Goal: Task Accomplishment & Management: Manage account settings

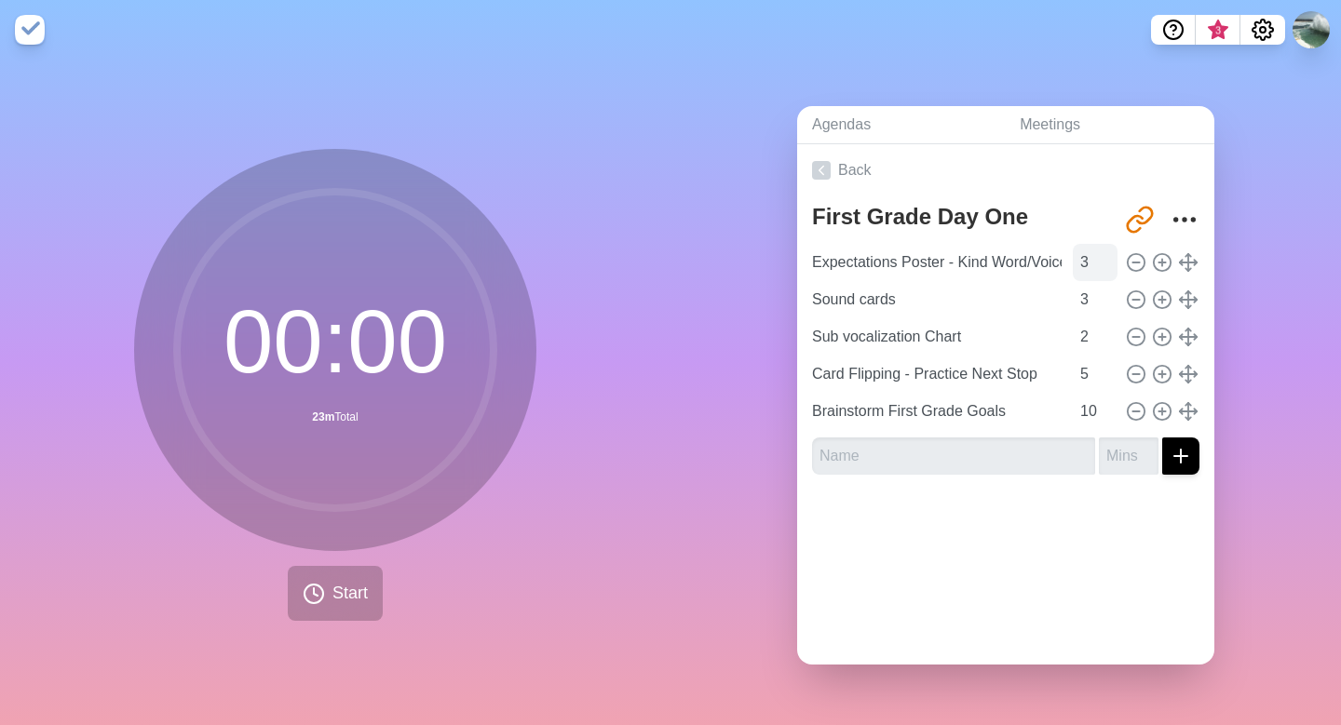
scroll to position [0, 11]
drag, startPoint x: 961, startPoint y: 263, endPoint x: 1083, endPoint y: 243, distance: 123.5
click at [1083, 244] on div "Expectations Poster - Kind Word/Voice 3" at bounding box center [1005, 262] width 402 height 37
click at [820, 263] on input "KExpectations Poster - ind Word/Voice" at bounding box center [936, 262] width 264 height 37
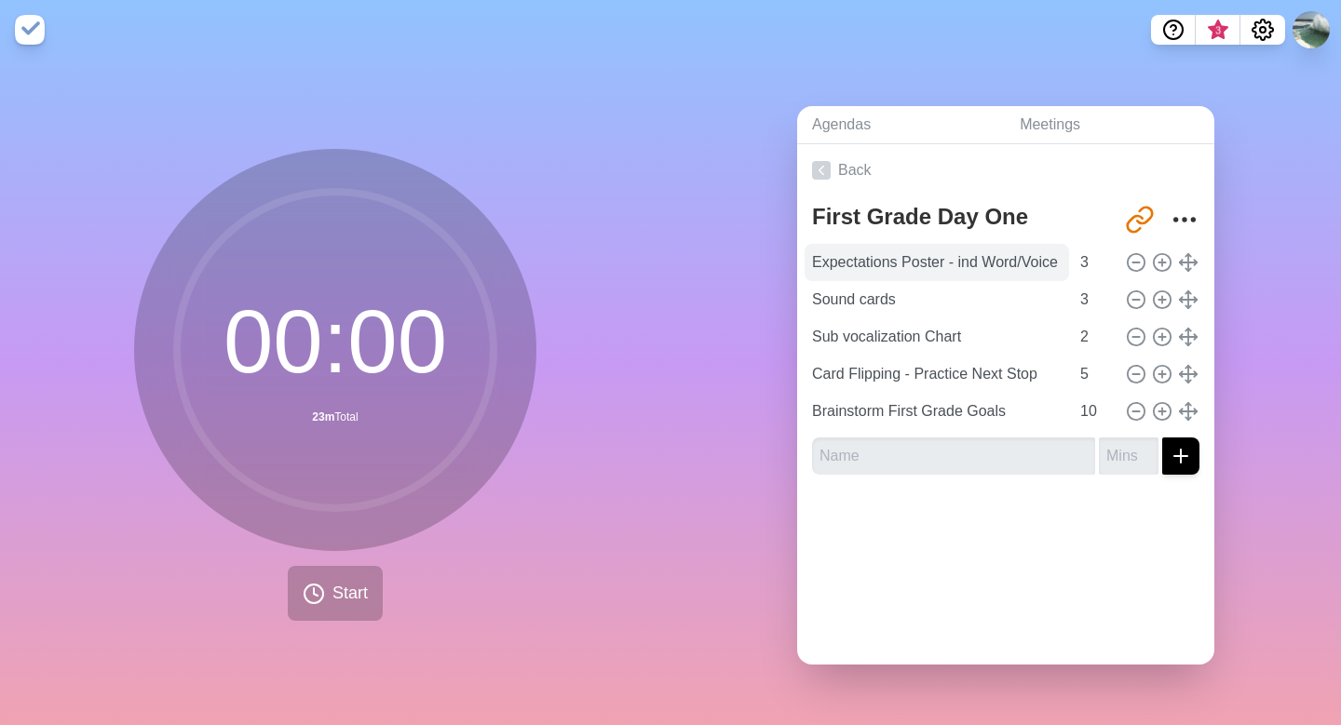
click at [961, 258] on input "Expectations Poster - ind Word/Voice" at bounding box center [936, 262] width 264 height 37
type input "Expectations Poster - Go Over, Sign"
click at [1160, 263] on line at bounding box center [1161, 263] width 7 height 0
type input "Expectations Poster - Go Over, Sign"
type input "Sound cards"
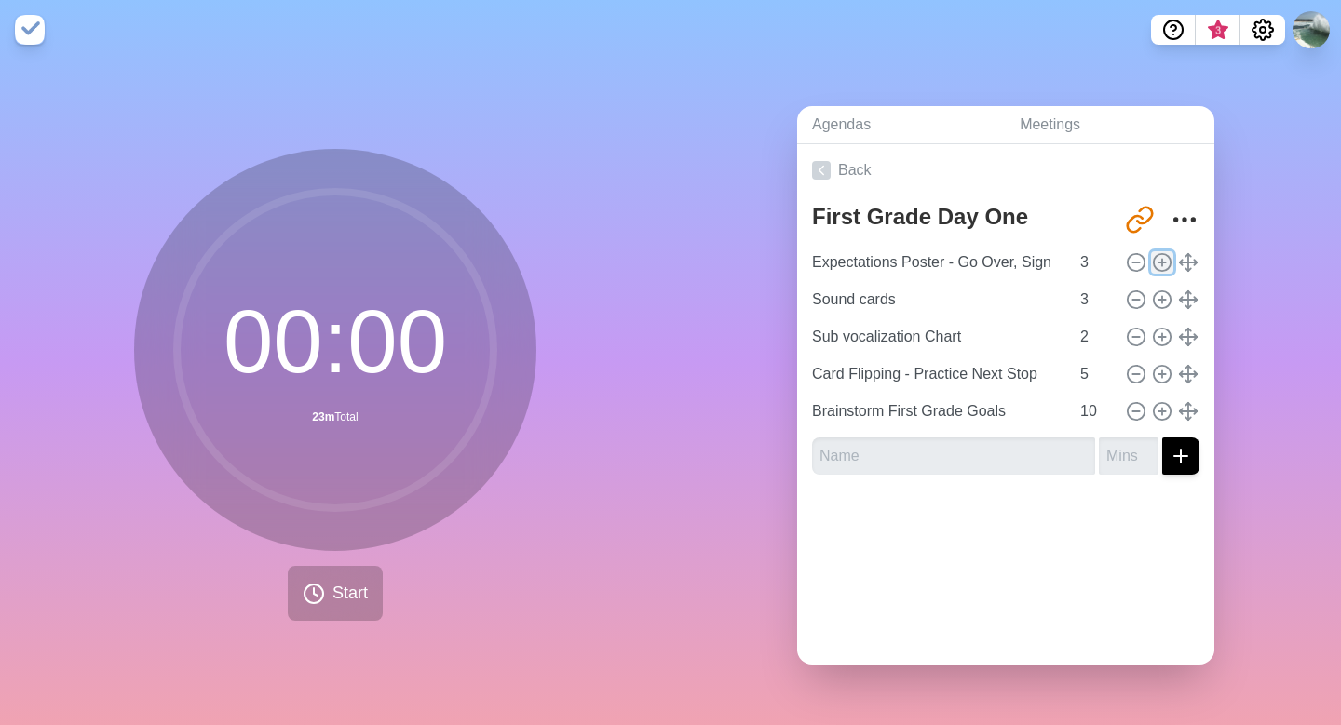
type input "3"
type input "Sub vocalization Chart"
type input "2"
type input "Card Flipping - Practice Next Stop"
type input "5"
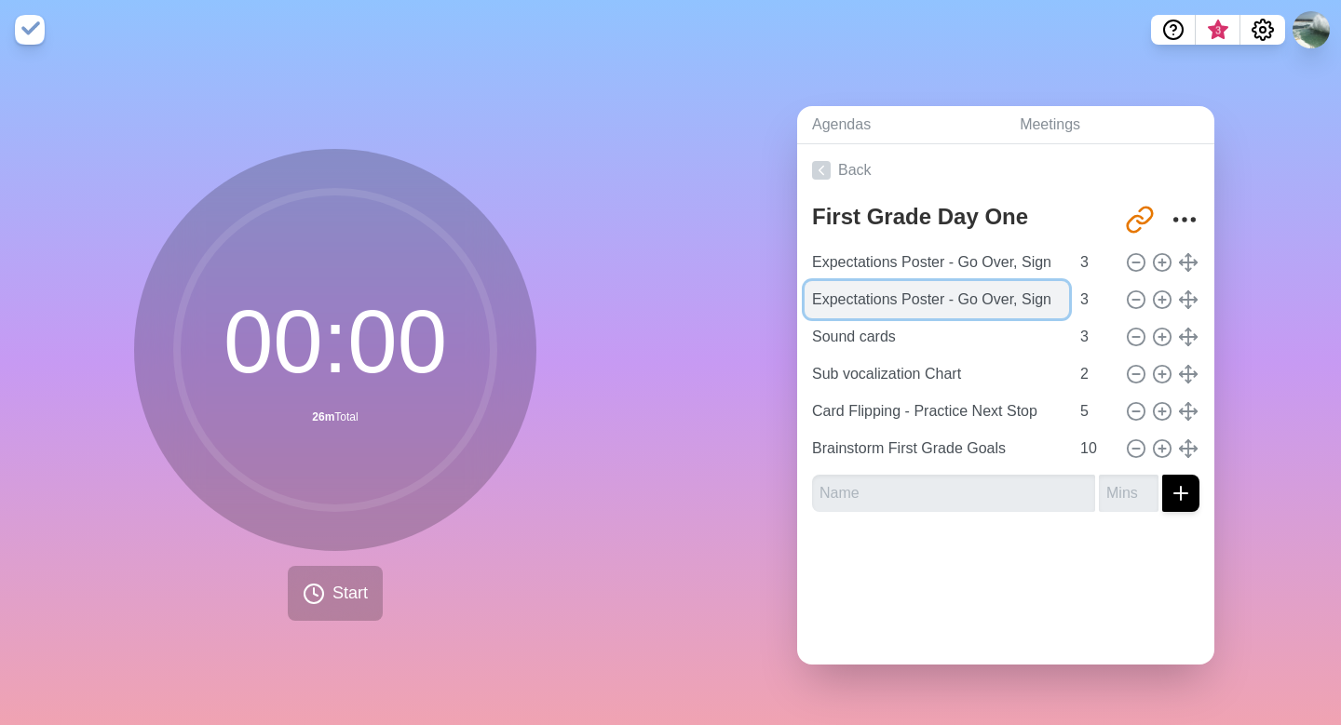
drag, startPoint x: 813, startPoint y: 300, endPoint x: 1043, endPoint y: 295, distance: 230.0
click at [1043, 295] on input "Expectations Poster - Go Over, Sign" at bounding box center [936, 299] width 264 height 37
click at [1055, 295] on input "Expectations Poster - Go Over, Sign" at bounding box center [936, 299] width 264 height 37
drag, startPoint x: 1055, startPoint y: 295, endPoint x: 787, endPoint y: 283, distance: 268.4
click at [787, 283] on div "Agendas Meetings Back First Grade Day One Agenda [URL][DOMAIN_NAME] Expectation…" at bounding box center [1005, 393] width 670 height 666
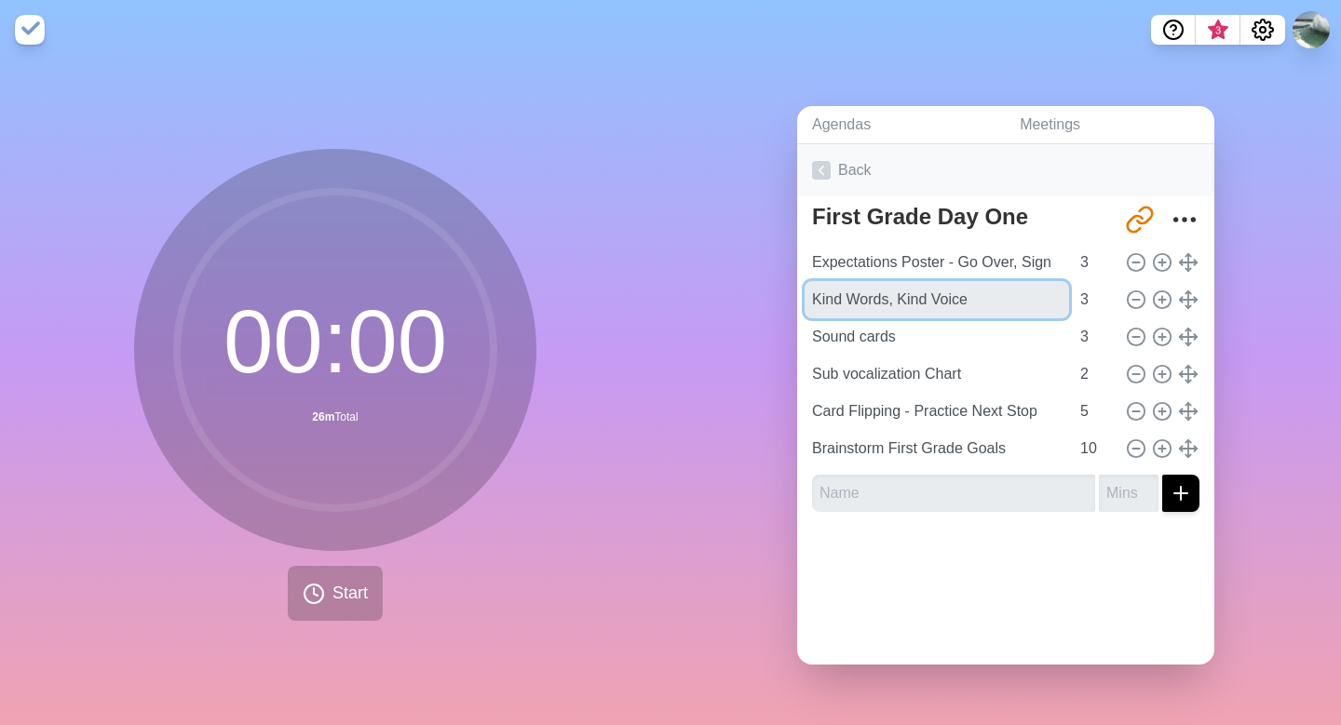
type input "Kind Words, Kind Voice"
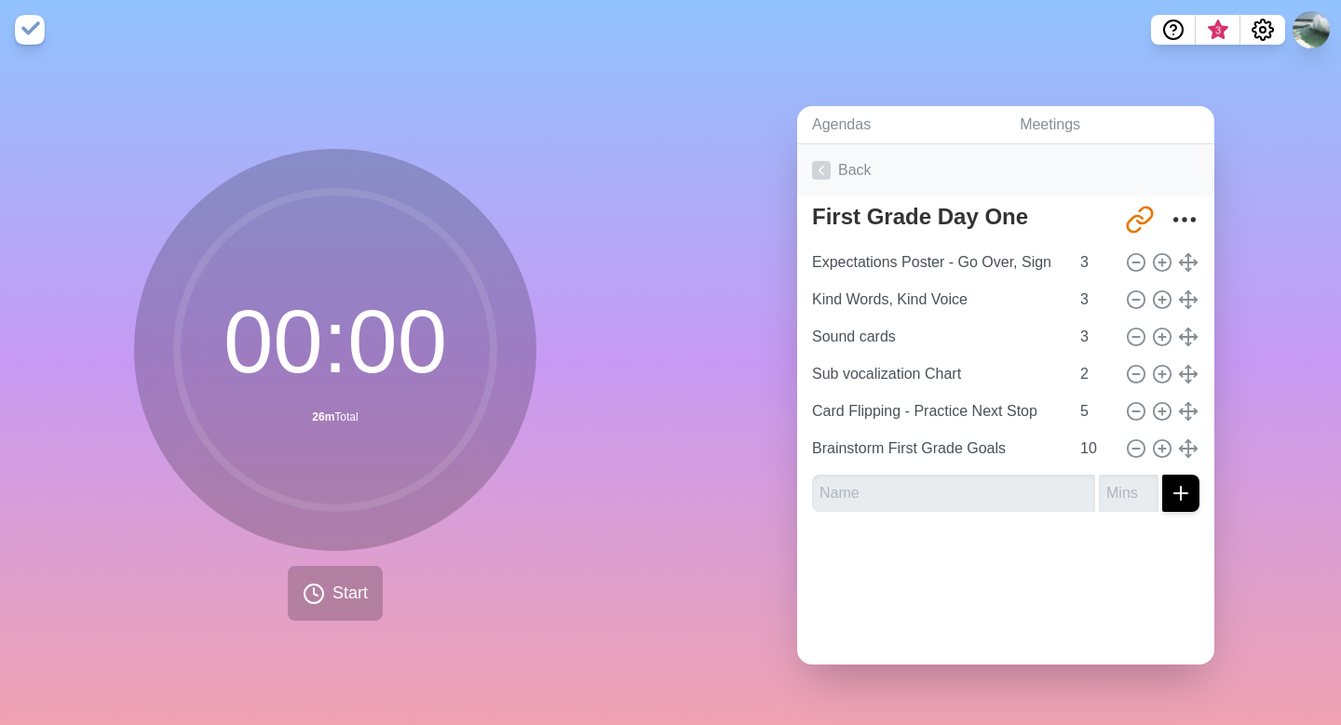
click at [825, 173] on icon at bounding box center [821, 170] width 19 height 19
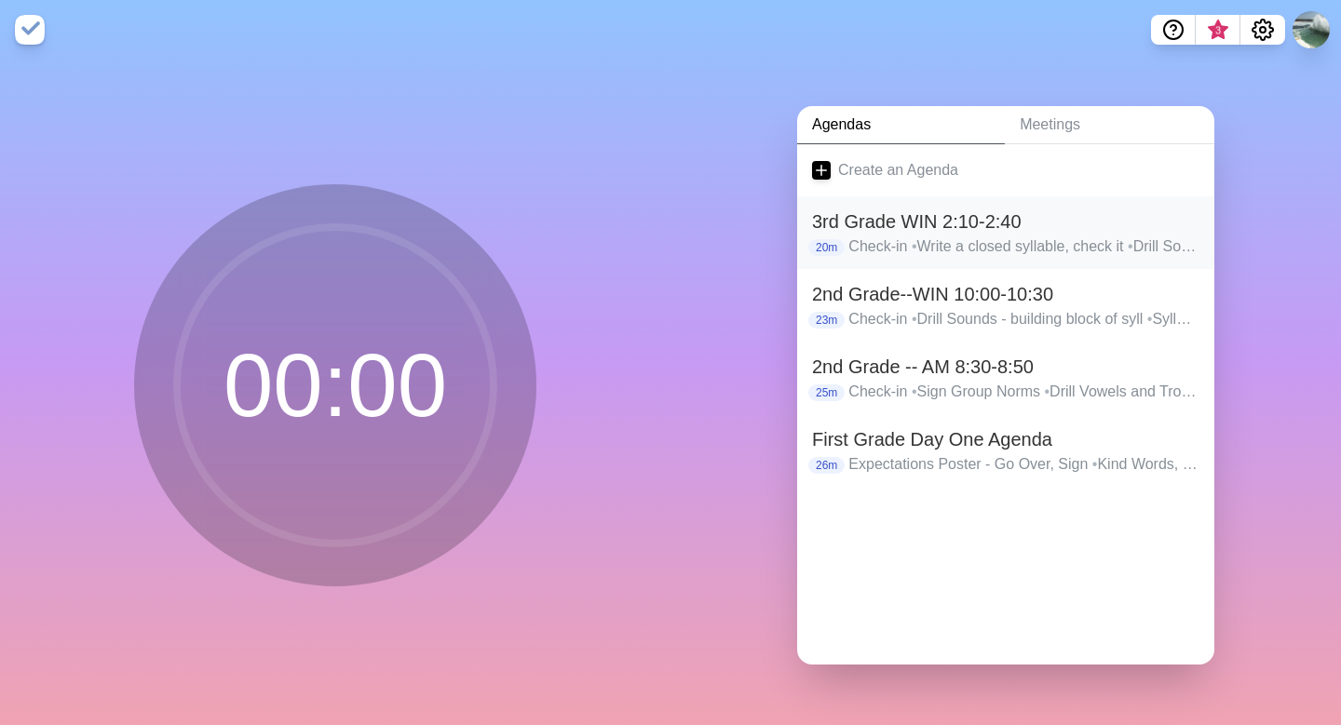
click at [901, 211] on h2 "3rd Grade WIN 2:10-2:40" at bounding box center [1005, 222] width 387 height 28
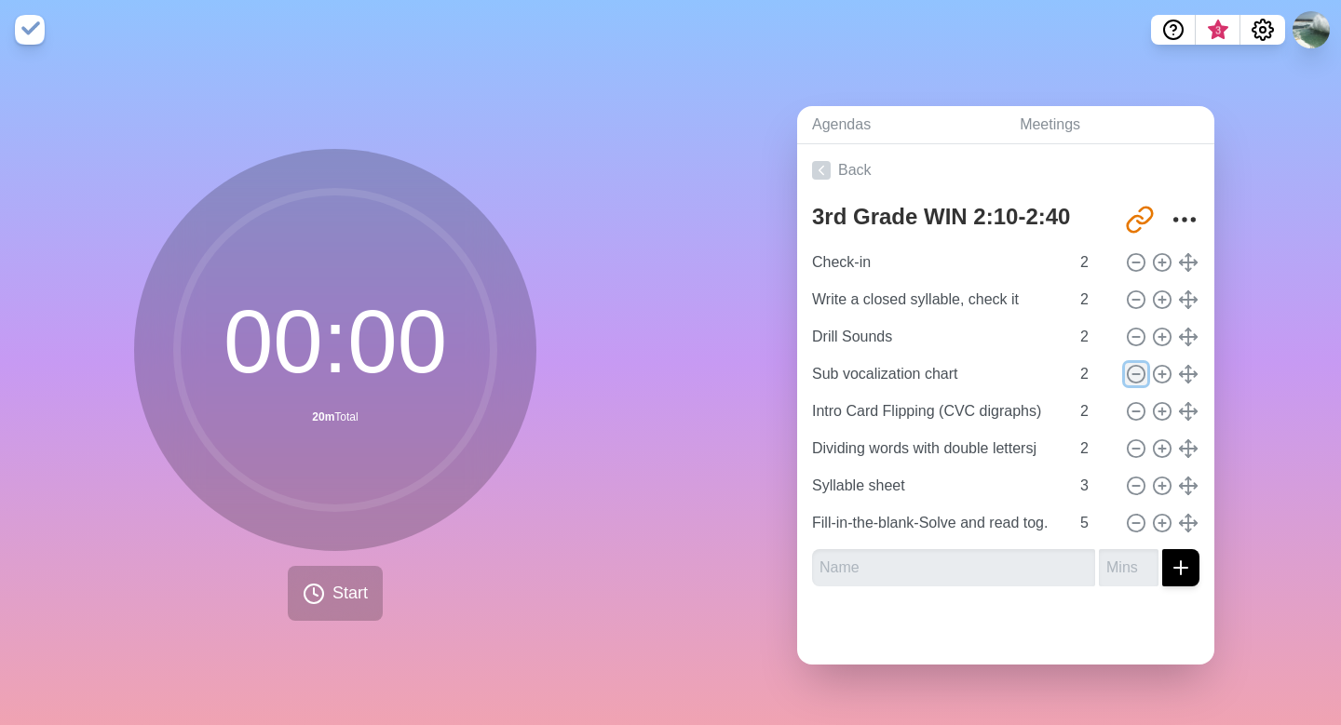
click at [1135, 374] on line at bounding box center [1135, 374] width 7 height 0
type input "Intro Card Flipping (CVC digraphs)"
type input "Dividing words with double lettersj"
type input "Syllable sheet"
type input "3"
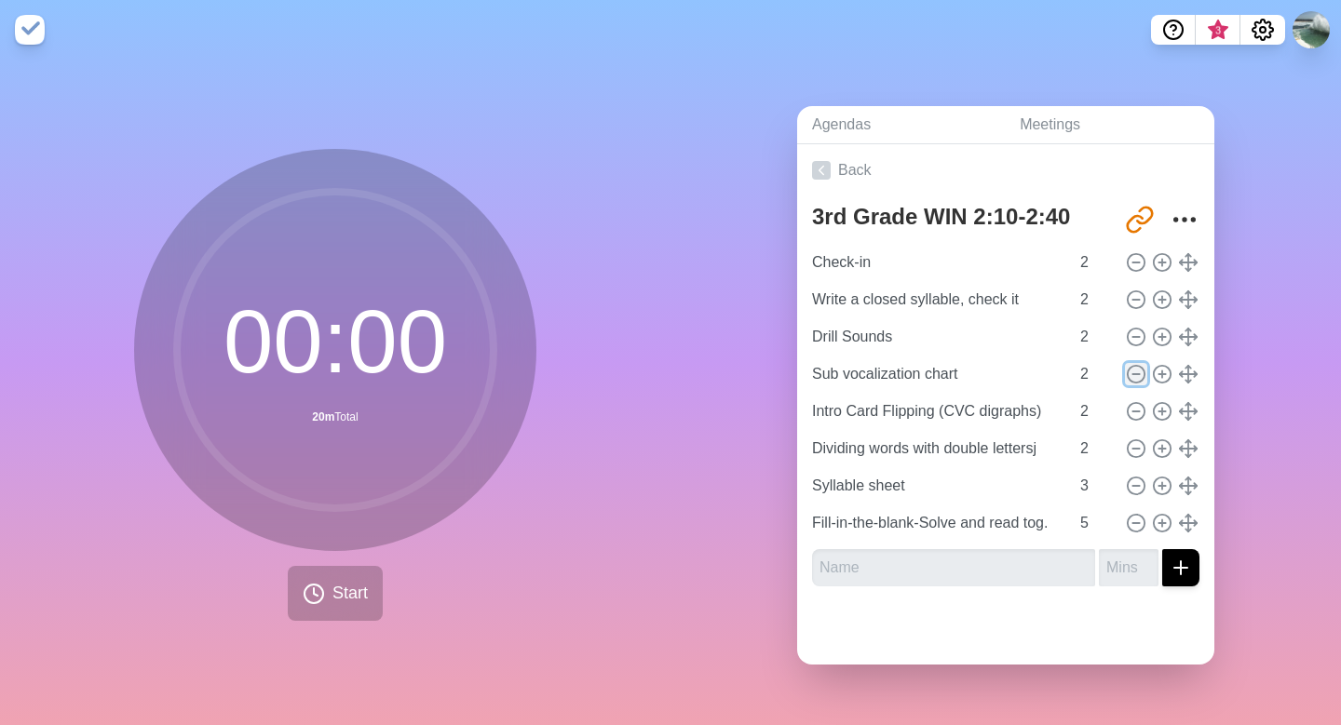
type input "Fill-in-the-blank-Solve and read tog."
type input "5"
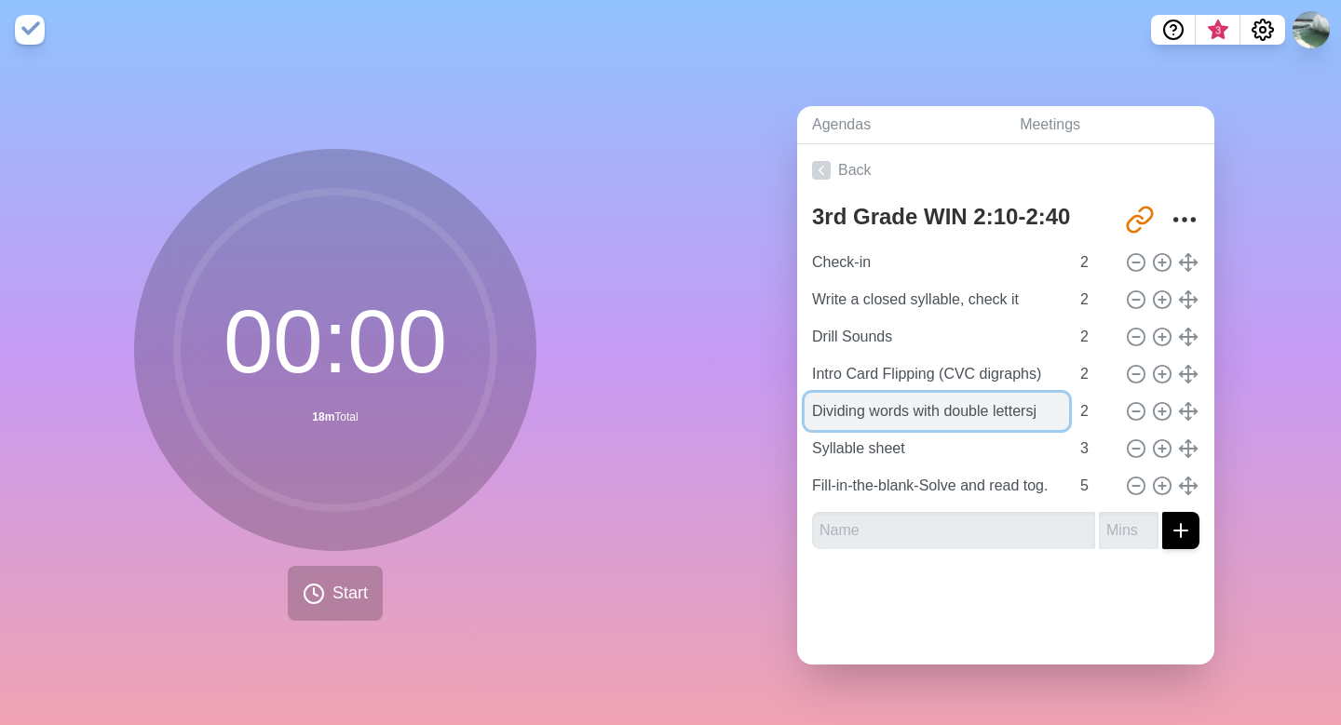
drag, startPoint x: 1055, startPoint y: 410, endPoint x: 812, endPoint y: 424, distance: 243.4
click at [812, 424] on input "Dividing words with double lettersj" at bounding box center [936, 411] width 264 height 37
drag, startPoint x: 1051, startPoint y: 410, endPoint x: 810, endPoint y: 411, distance: 241.1
click at [810, 410] on input "Dividing words with double lettersj" at bounding box center [936, 411] width 264 height 37
type input "[PERSON_NAME] and [PERSON_NAME], More Sheets"
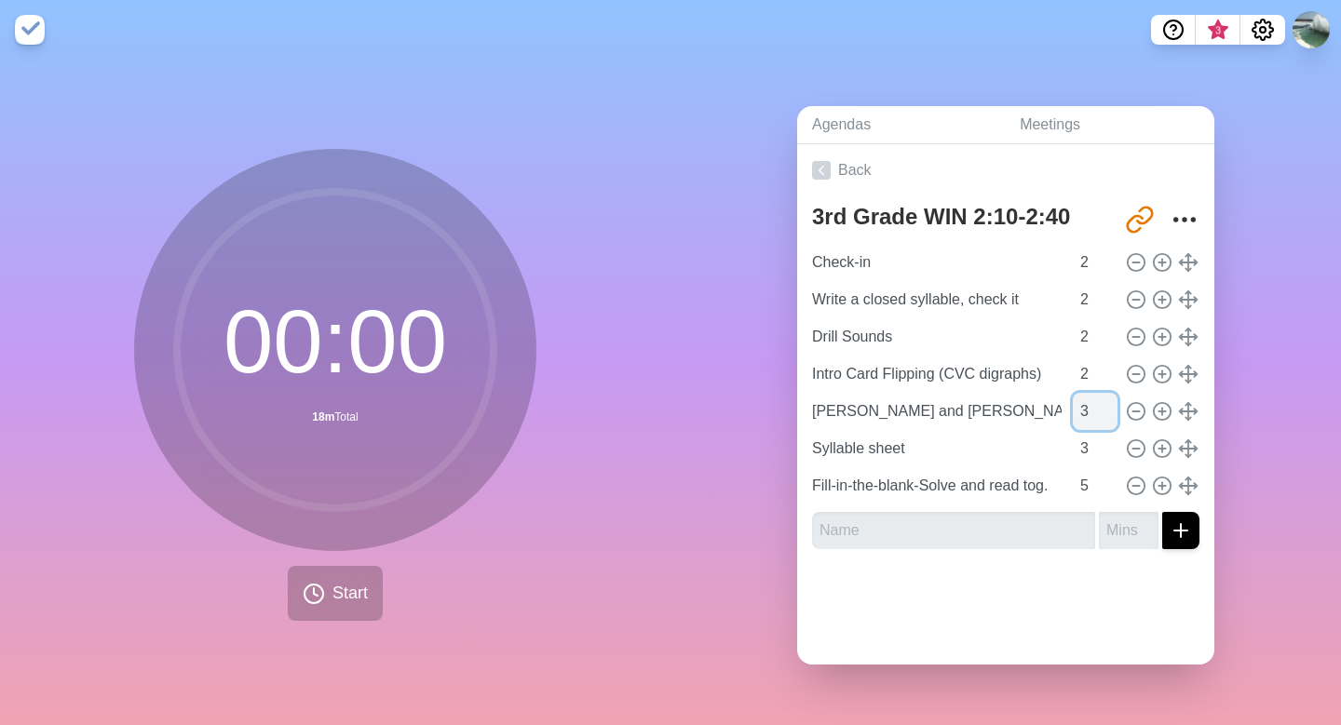
click at [1107, 405] on input "3" at bounding box center [1095, 411] width 45 height 37
click at [1107, 405] on input "4" at bounding box center [1095, 411] width 45 height 37
type input "5"
click at [1107, 405] on input "5" at bounding box center [1095, 411] width 45 height 37
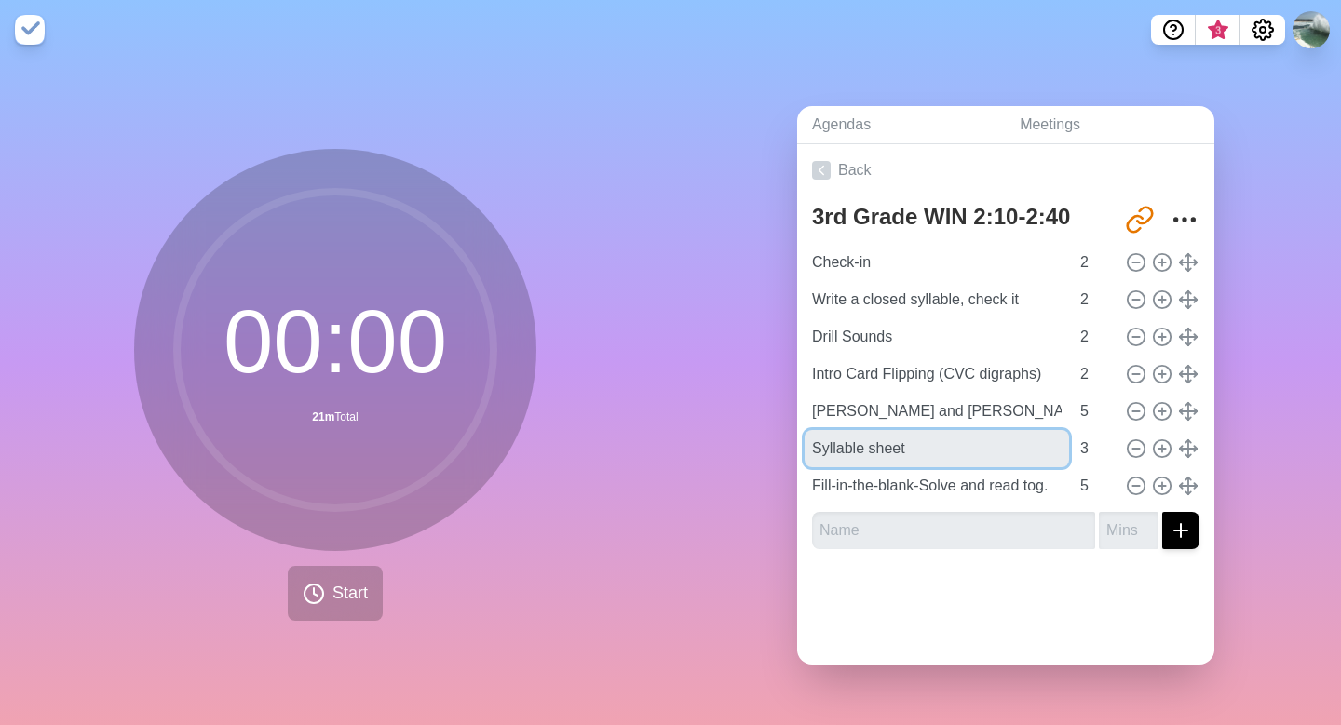
drag, startPoint x: 917, startPoint y: 450, endPoint x: 772, endPoint y: 474, distance: 147.2
click at [772, 474] on div "Agendas Meetings Back 3rd Grade WIN 2:10-2:40 [URL][DOMAIN_NAME] Check-in 2 Wri…" at bounding box center [1005, 393] width 670 height 666
drag, startPoint x: 917, startPoint y: 446, endPoint x: 808, endPoint y: 456, distance: 109.4
click at [808, 456] on input "Syllable sheet" at bounding box center [936, 448] width 264 height 37
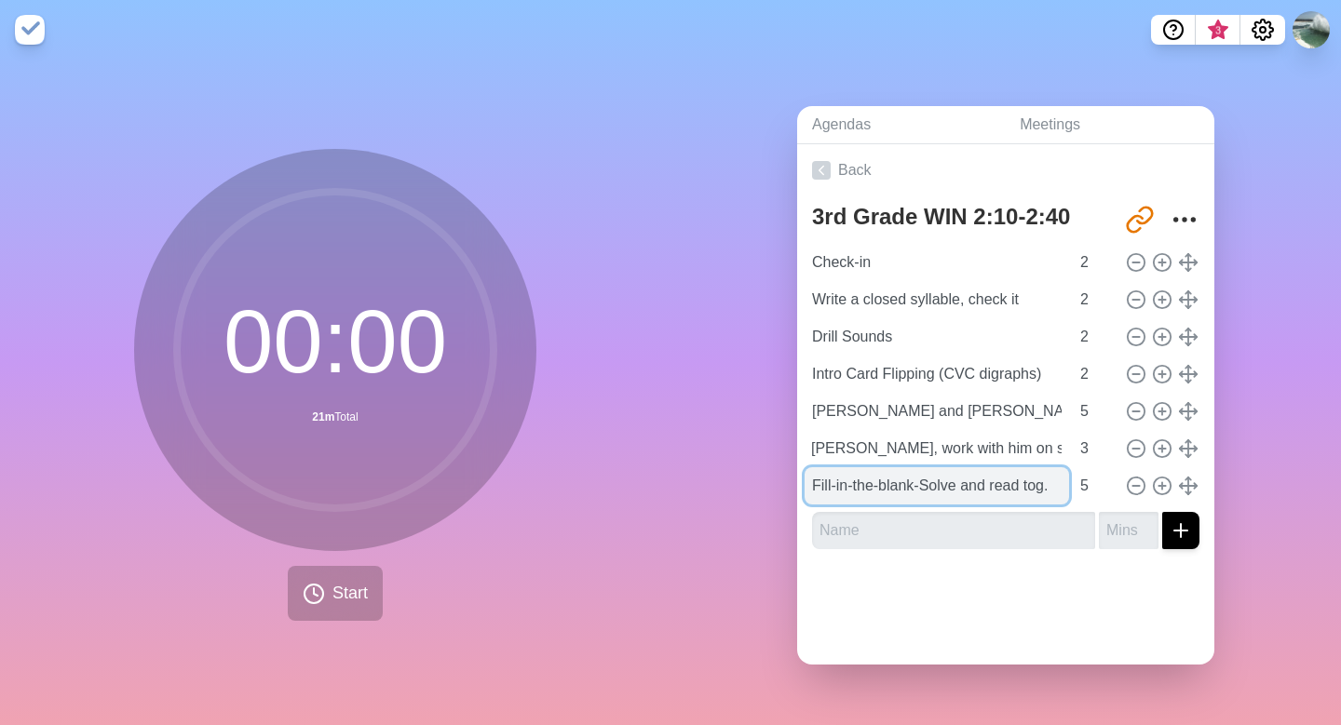
click at [1053, 483] on input "Fill-in-the-blank-Solve and read tog." at bounding box center [936, 485] width 264 height 37
drag, startPoint x: 1061, startPoint y: 486, endPoint x: 803, endPoint y: 527, distance: 262.1
click at [803, 525] on div "3rd Grade WIN 2:10-2:40 [URL][DOMAIN_NAME] Check-in 2 Write a closed syllable, …" at bounding box center [1005, 380] width 417 height 368
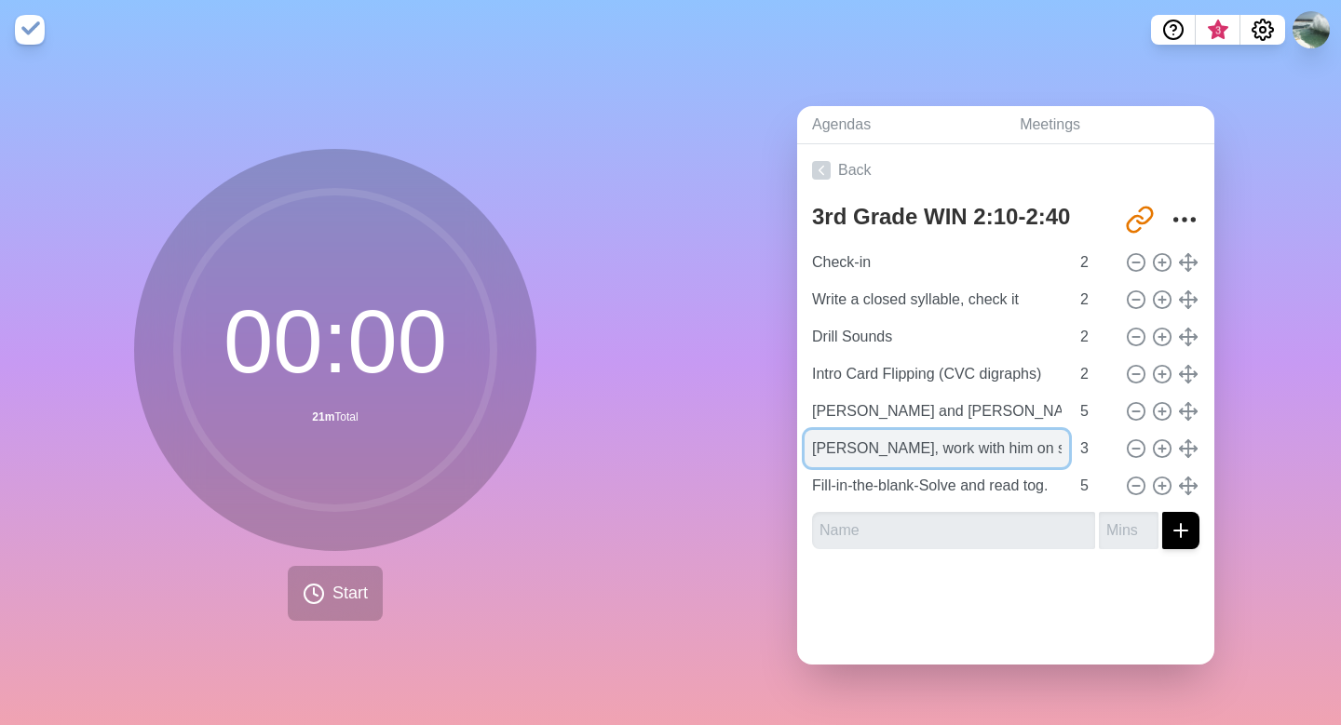
drag, startPoint x: 856, startPoint y: 445, endPoint x: 963, endPoint y: 439, distance: 107.3
click at [963, 439] on input "[PERSON_NAME], work with him on syllable sheet" at bounding box center [936, 448] width 264 height 37
click at [979, 442] on input "[PERSON_NAME] syllable sheet" at bounding box center [936, 448] width 264 height 37
type input "[PERSON_NAME] syllable sheet, Fill-in-the-blank"
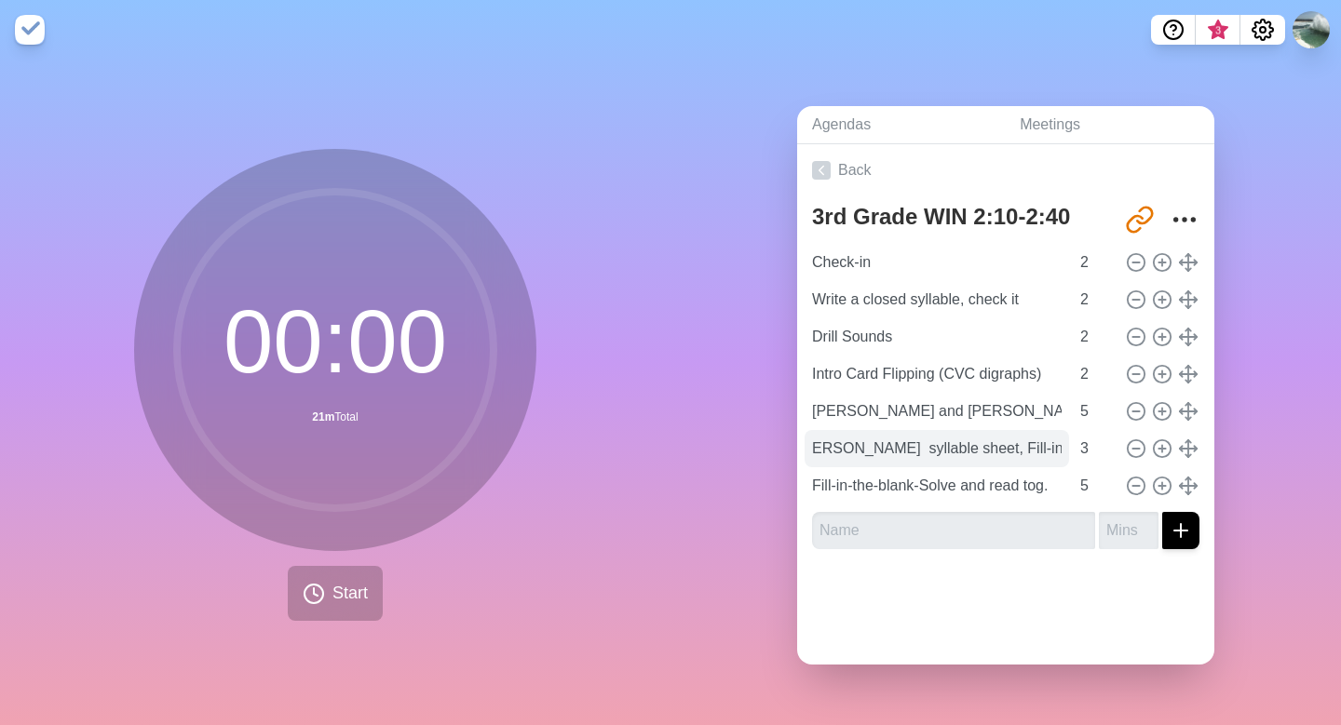
scroll to position [0, 0]
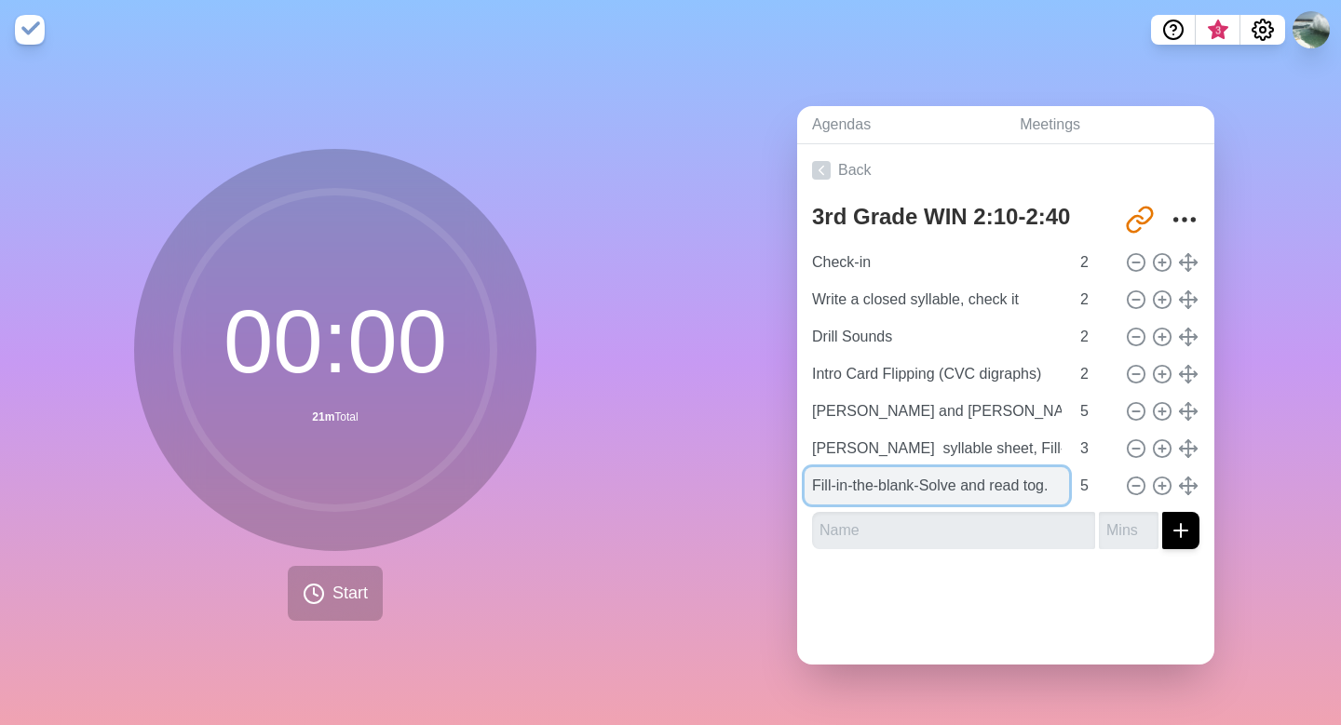
click at [893, 482] on input "Fill-in-the-blank-Solve and read tog." at bounding box center [936, 485] width 264 height 37
drag, startPoint x: 1063, startPoint y: 482, endPoint x: 806, endPoint y: 514, distance: 258.9
click at [806, 514] on div "3rd Grade WIN 2:10-2:40 [URL][DOMAIN_NAME] Check-in 2 Write a closed syllable, …" at bounding box center [1005, 380] width 417 height 368
drag, startPoint x: 1059, startPoint y: 482, endPoint x: 807, endPoint y: 512, distance: 253.1
click at [807, 508] on div "3rd Grade WIN 2:10-2:40 [URL][DOMAIN_NAME] Check-in 2 Write a closed syllable, …" at bounding box center [1005, 380] width 417 height 368
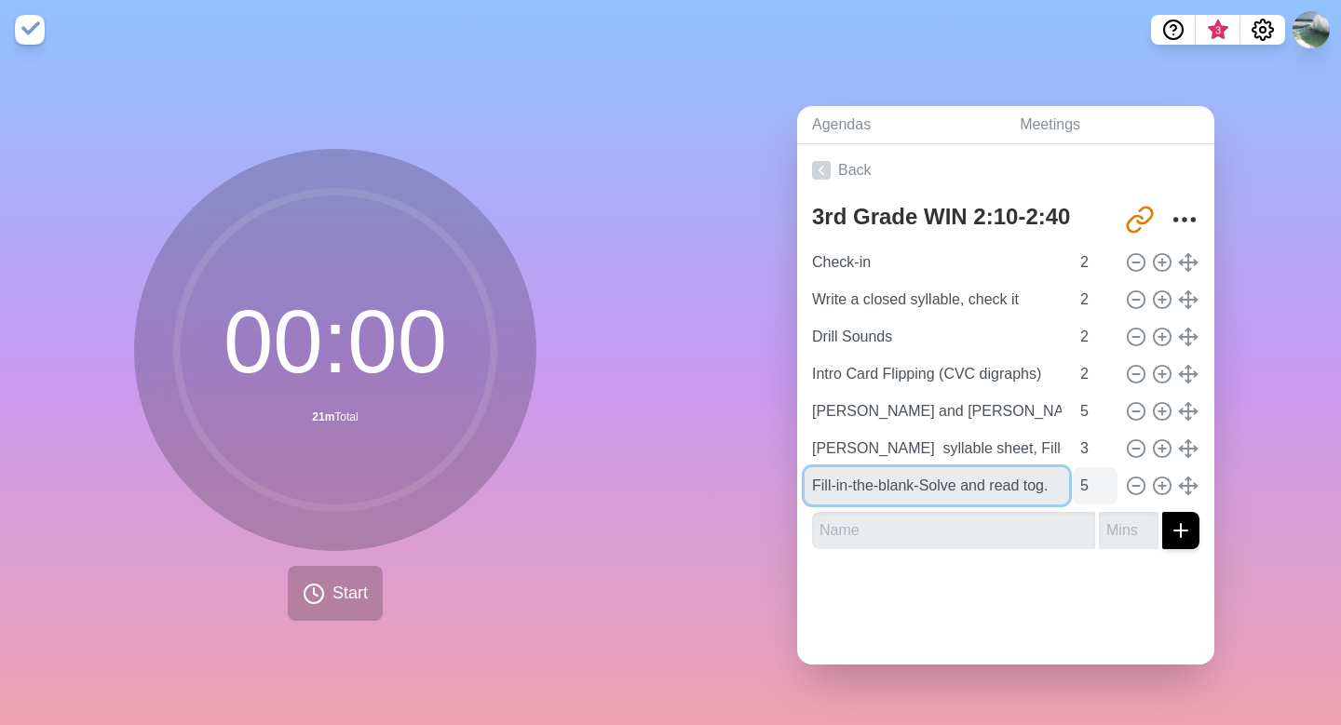
drag, startPoint x: 811, startPoint y: 479, endPoint x: 1081, endPoint y: 489, distance: 270.2
click at [1081, 489] on div "Fill-in-the-blank-Solve and read tog. 5" at bounding box center [1005, 485] width 402 height 37
type input "Start Magic e"
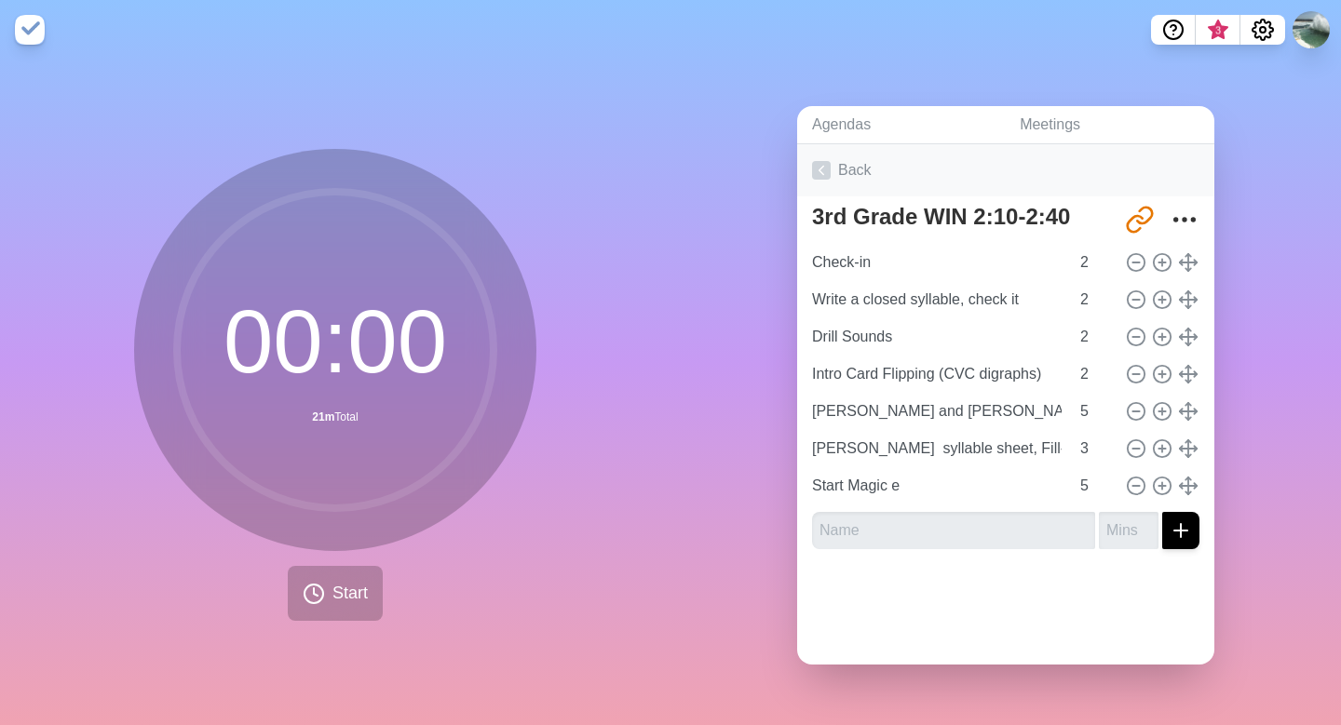
click at [817, 171] on icon at bounding box center [821, 170] width 19 height 19
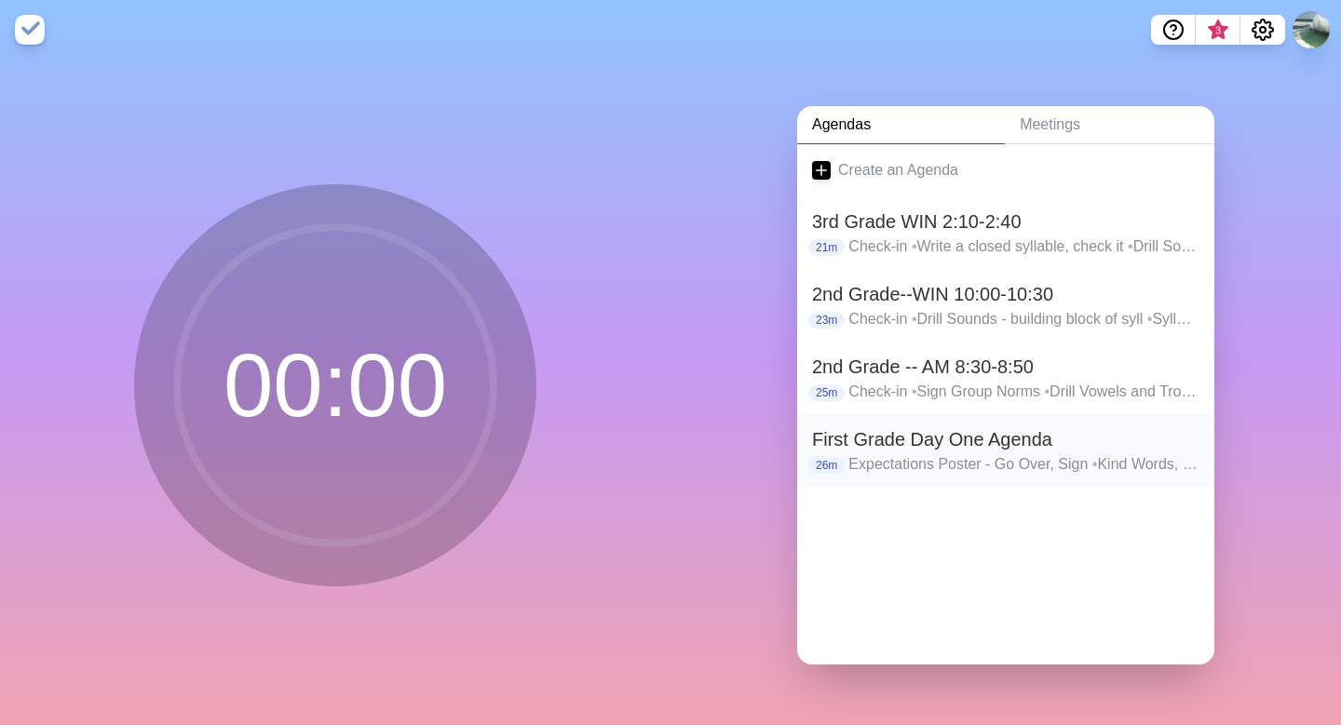
click at [868, 439] on h2 "First Grade Day One Agenda" at bounding box center [1005, 439] width 387 height 28
